Goal: Complete application form

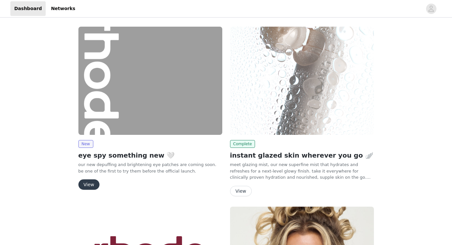
click at [94, 185] on button "View" at bounding box center [88, 184] width 21 height 10
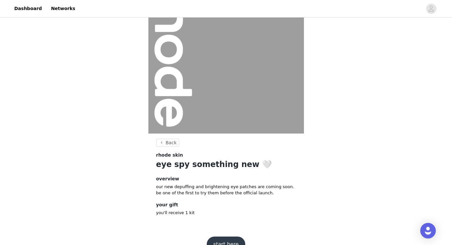
scroll to position [56, 0]
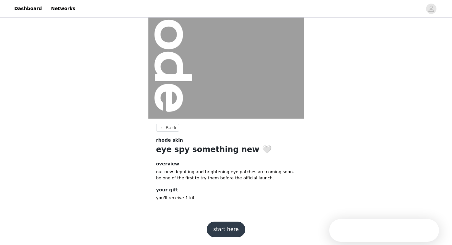
click at [236, 224] on button "start here" at bounding box center [226, 229] width 38 height 16
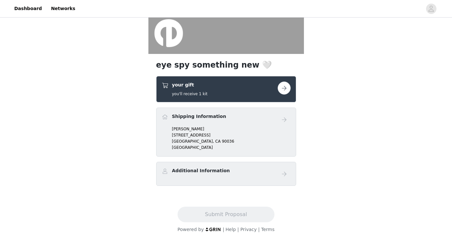
scroll to position [116, 0]
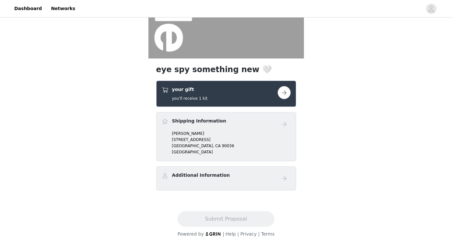
click at [223, 146] on p "[GEOGRAPHIC_DATA]" at bounding box center [231, 146] width 119 height 6
click at [294, 92] on div "your gift you'll receive 1 kit" at bounding box center [226, 93] width 140 height 26
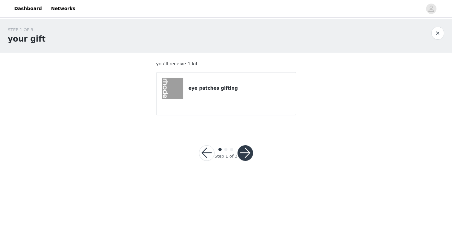
click at [240, 98] on div "eye patches gifting" at bounding box center [226, 88] width 129 height 21
click at [245, 152] on button "button" at bounding box center [246, 153] width 16 height 16
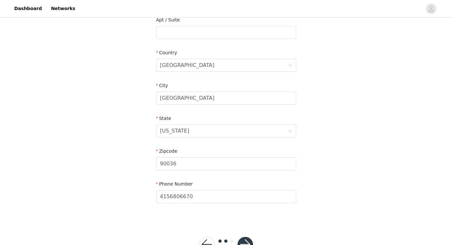
scroll to position [198, 0]
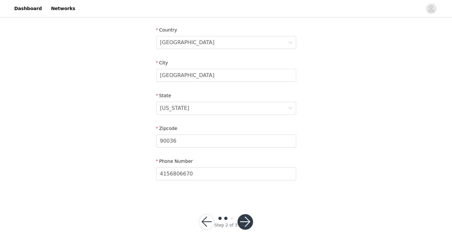
click at [246, 226] on button "button" at bounding box center [246, 222] width 16 height 16
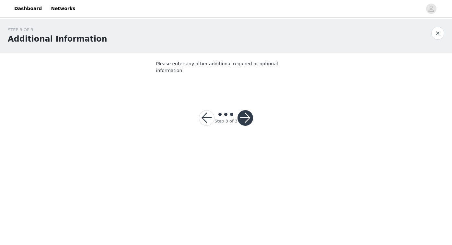
click at [248, 110] on div at bounding box center [246, 118] width 16 height 16
click at [248, 110] on button "button" at bounding box center [246, 118] width 16 height 16
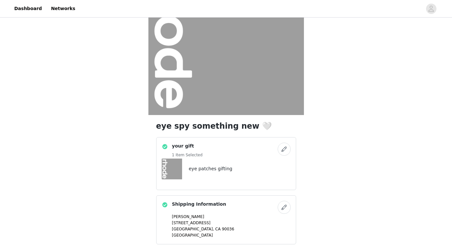
scroll to position [143, 0]
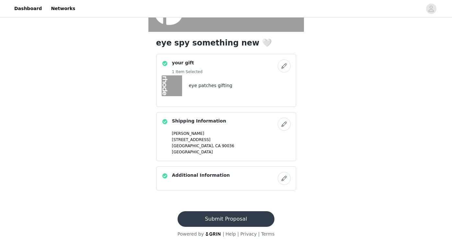
click at [254, 222] on button "Submit Proposal" at bounding box center [226, 219] width 97 height 16
